Goal: Task Accomplishment & Management: Manage account settings

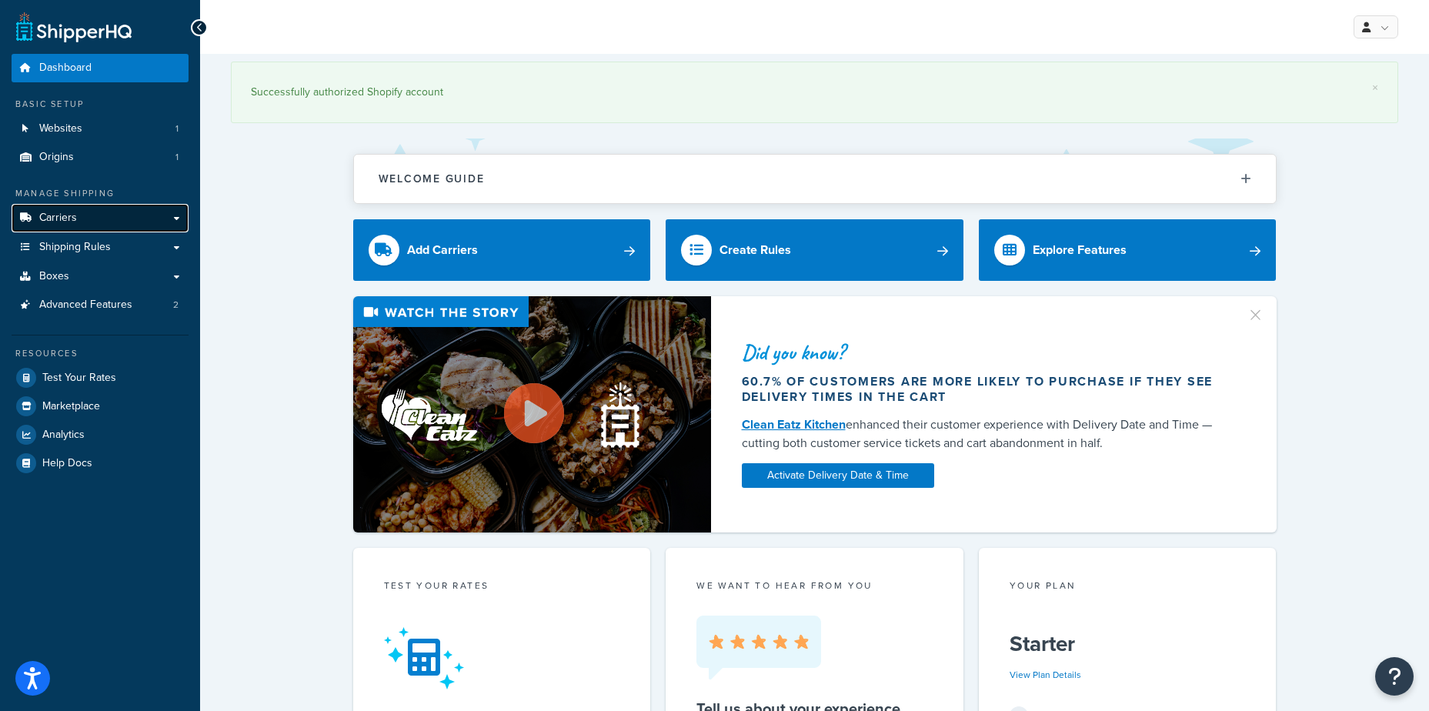
click at [107, 216] on link "Carriers" at bounding box center [100, 218] width 177 height 28
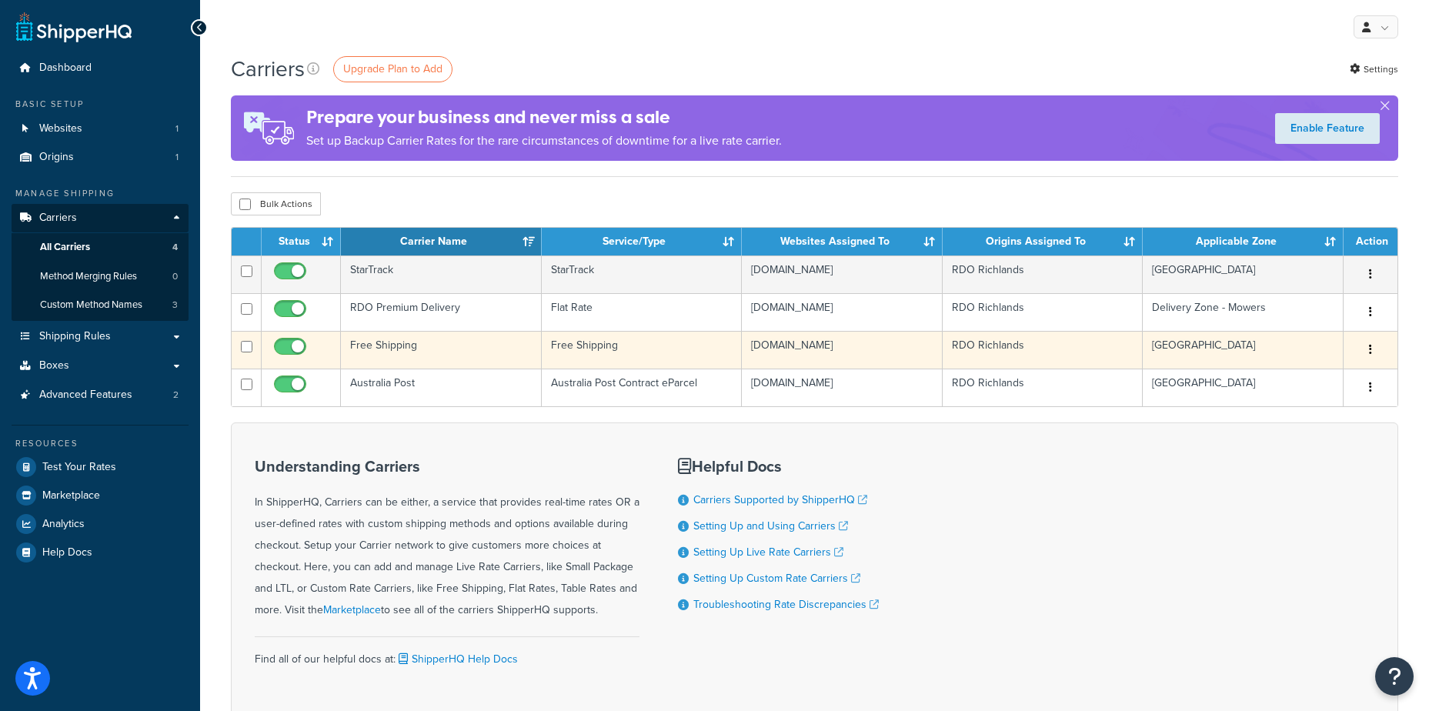
click at [291, 346] on input "checkbox" at bounding box center [292, 350] width 42 height 19
checkbox input "false"
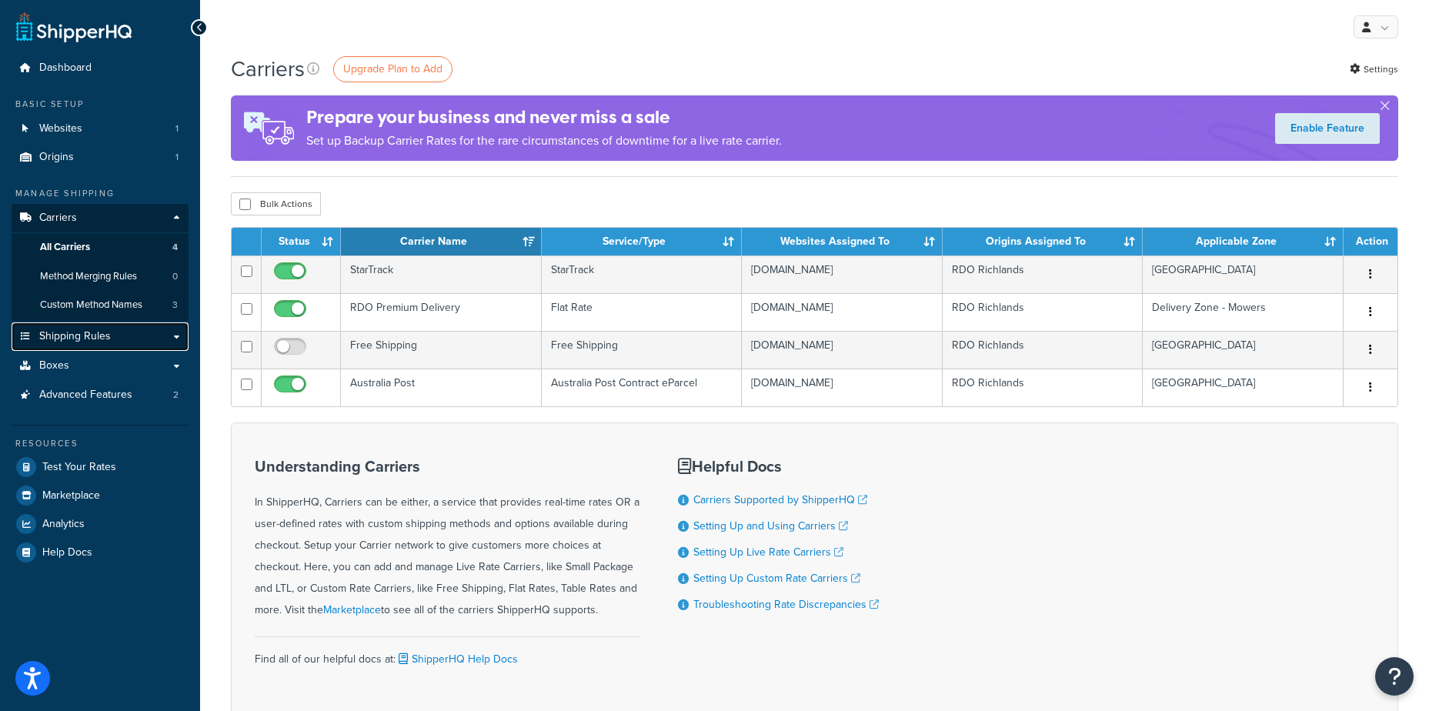
click at [91, 336] on span "Shipping Rules" at bounding box center [75, 336] width 72 height 13
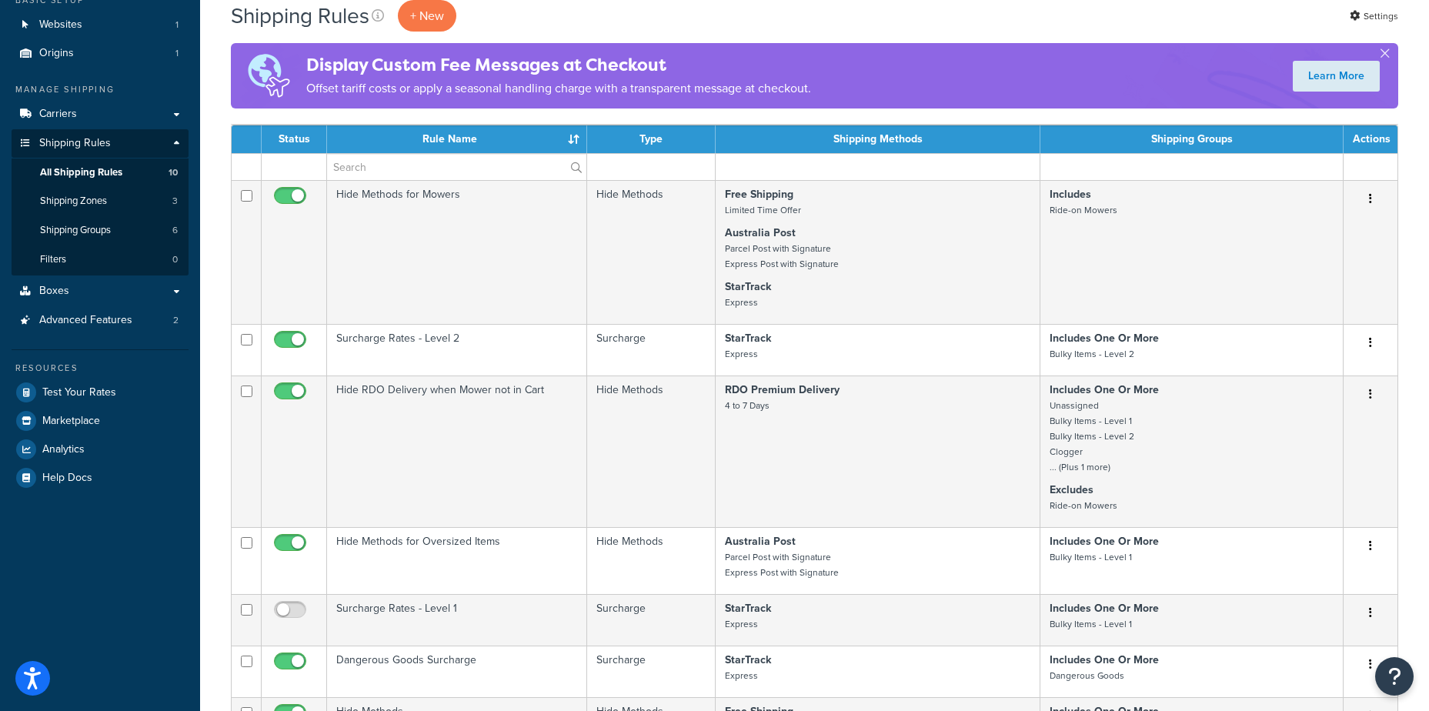
scroll to position [77, 0]
